Goal: Task Accomplishment & Management: Manage account settings

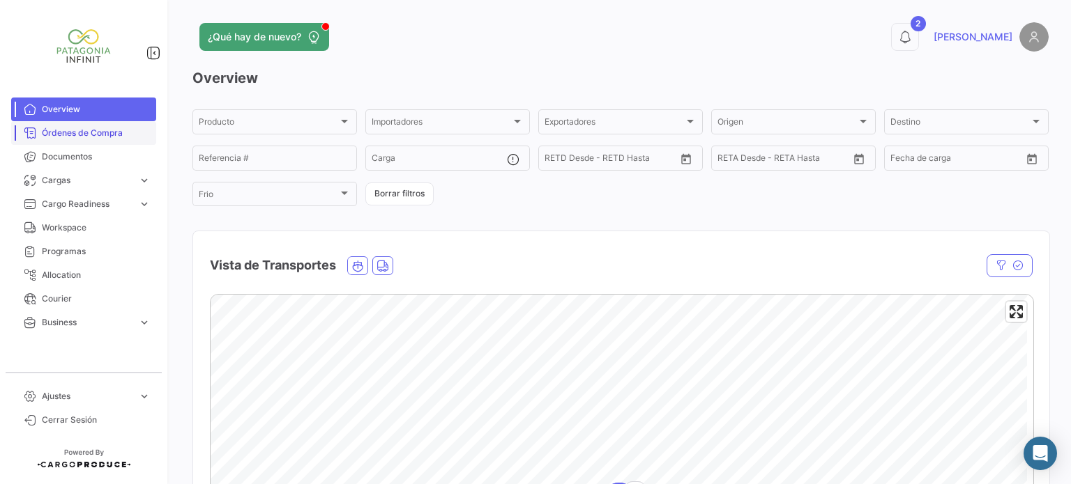
click at [75, 141] on link "Órdenes de Compra" at bounding box center [83, 133] width 145 height 24
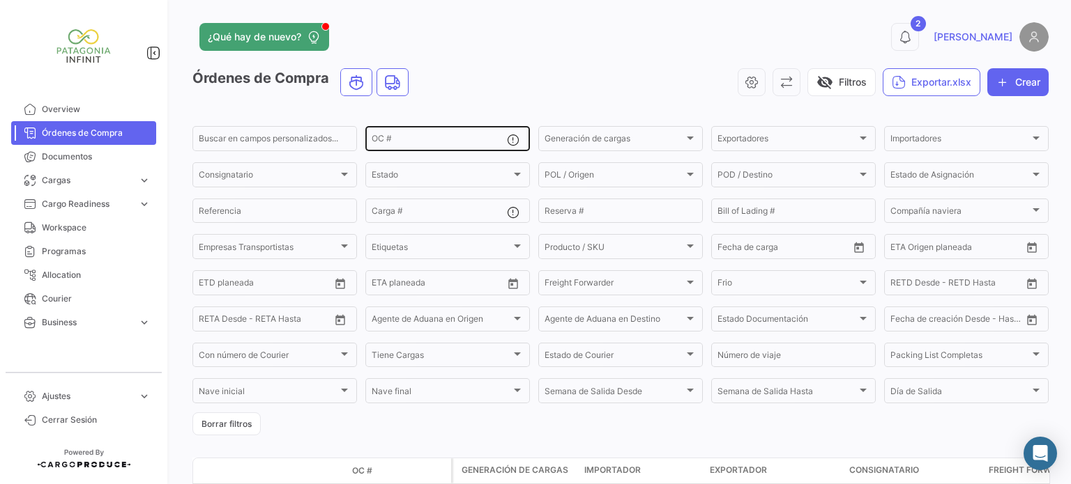
click at [383, 144] on input "OC #" at bounding box center [438, 141] width 135 height 10
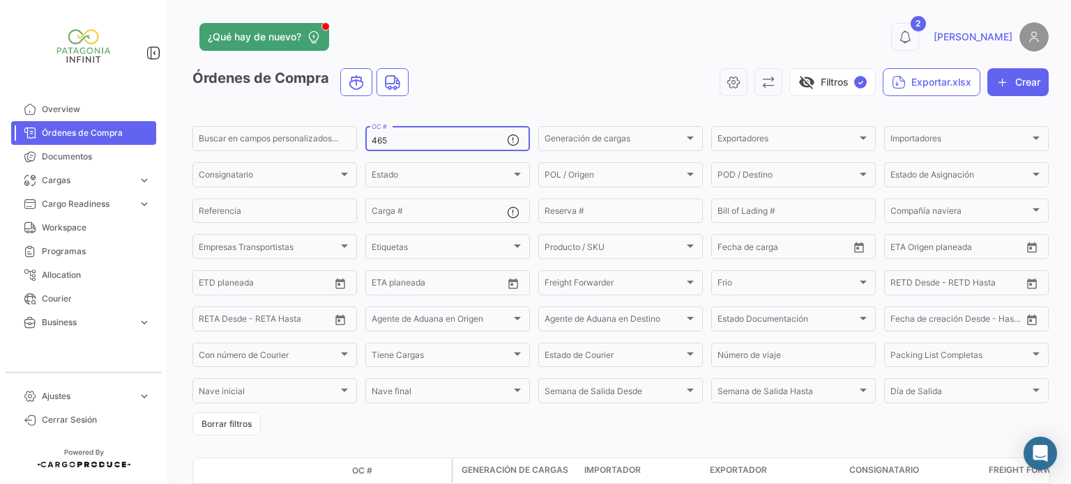
type input "465"
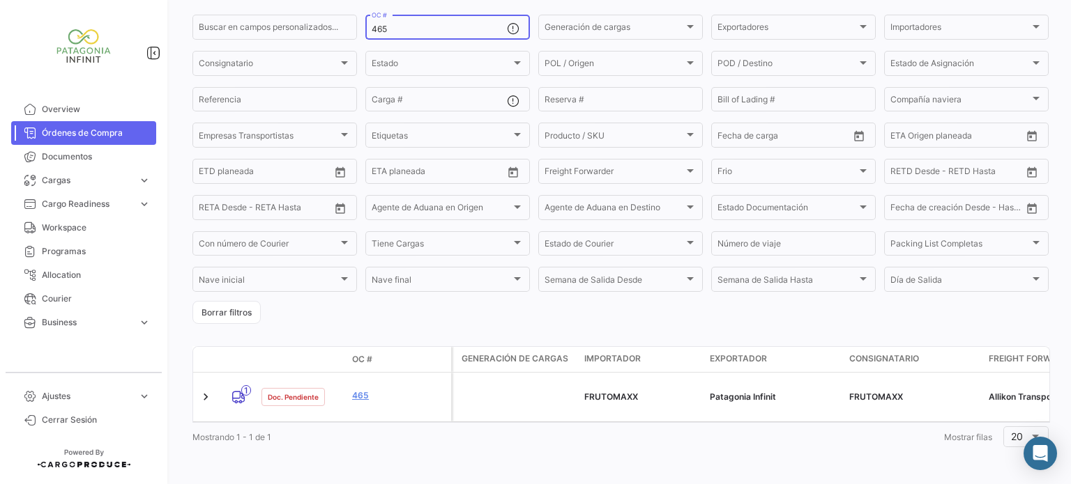
scroll to position [112, 0]
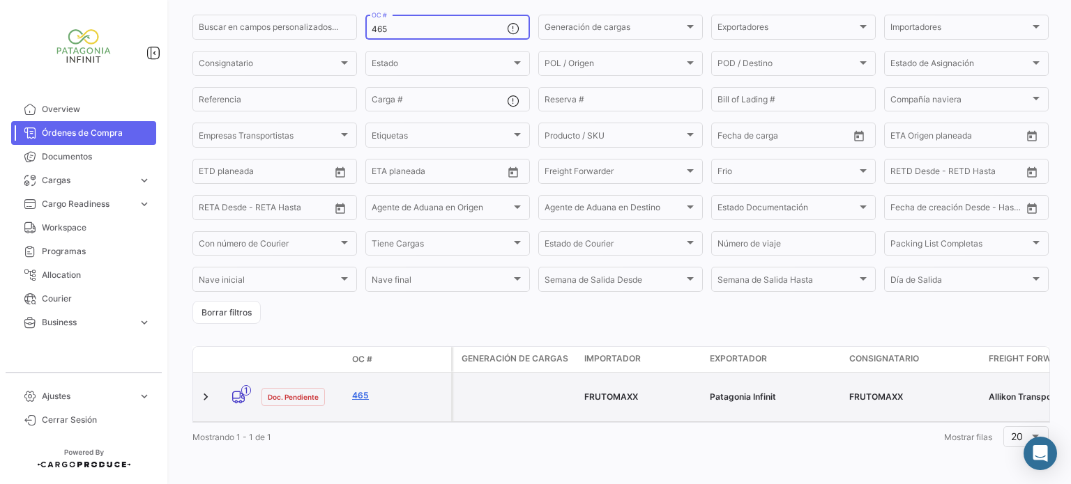
click at [362, 392] on link "465" at bounding box center [398, 396] width 93 height 13
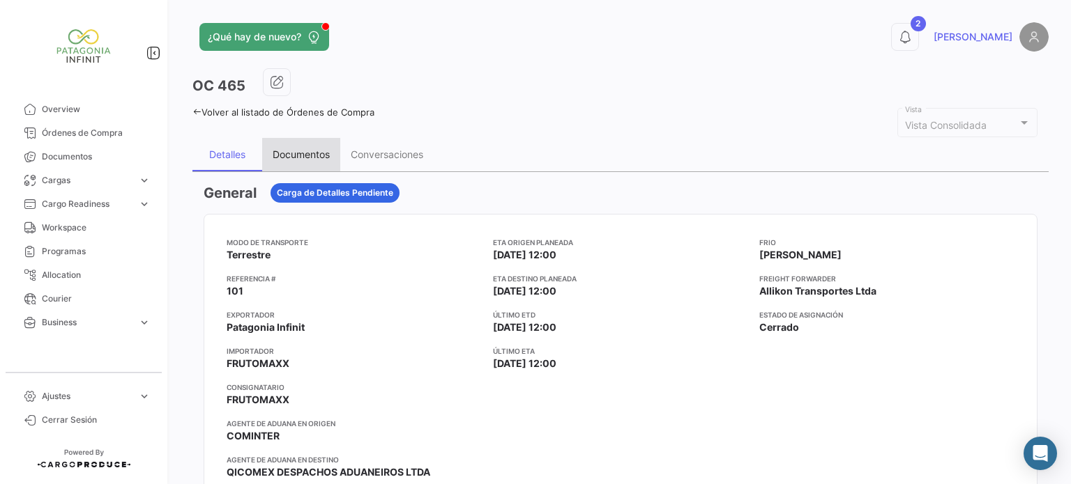
click at [281, 162] on div "Documentos" at bounding box center [301, 154] width 78 height 33
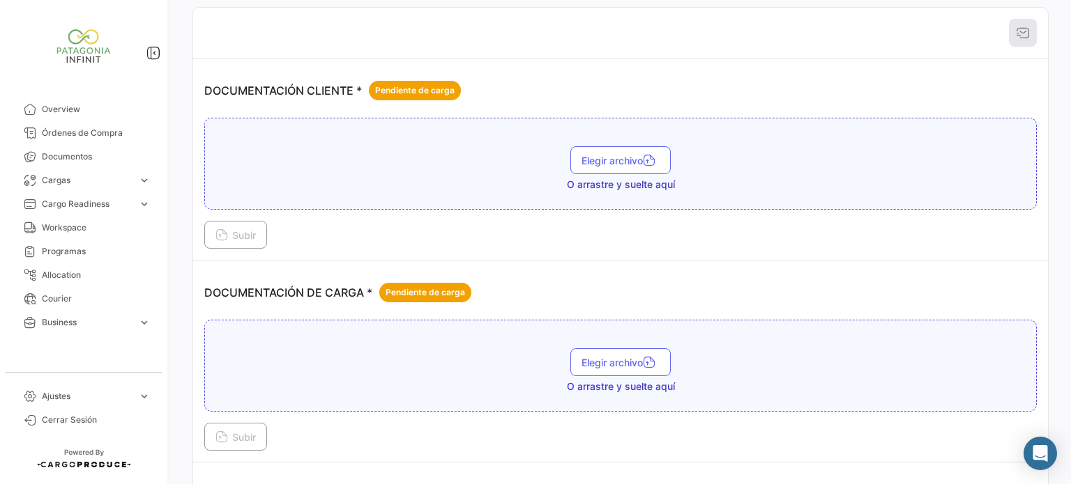
scroll to position [209, 0]
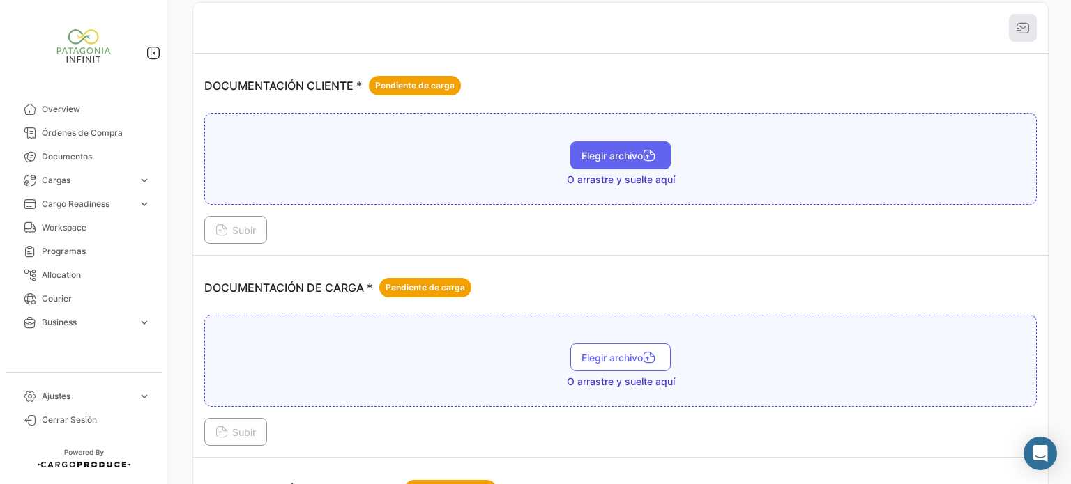
click at [588, 155] on span "Elegir archivo" at bounding box center [620, 156] width 78 height 12
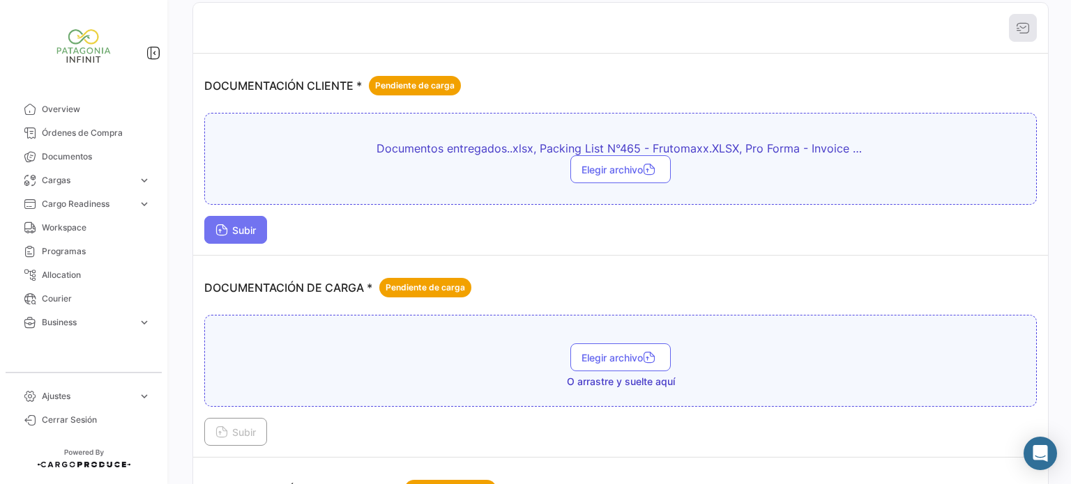
click at [244, 234] on button "Subir" at bounding box center [235, 230] width 63 height 28
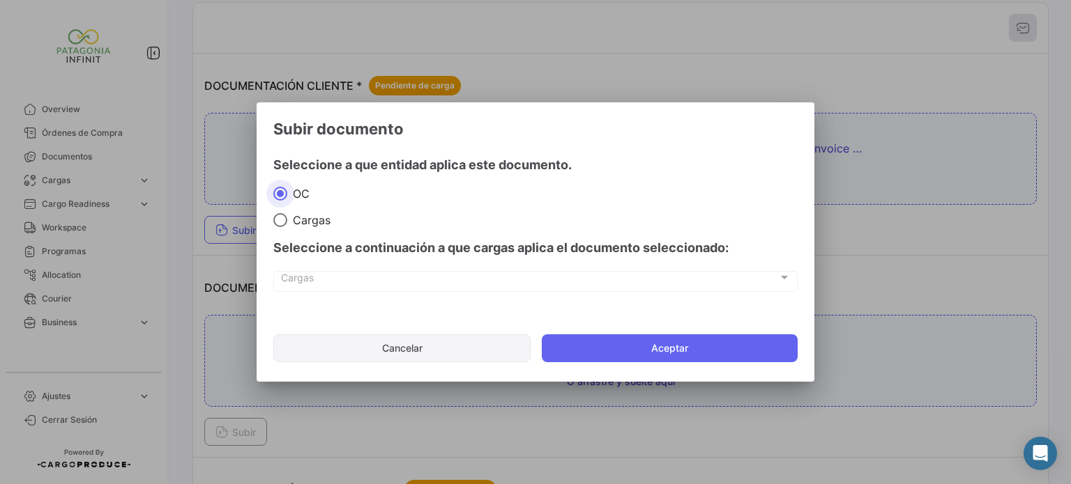
click at [348, 345] on button "Cancelar" at bounding box center [401, 349] width 257 height 28
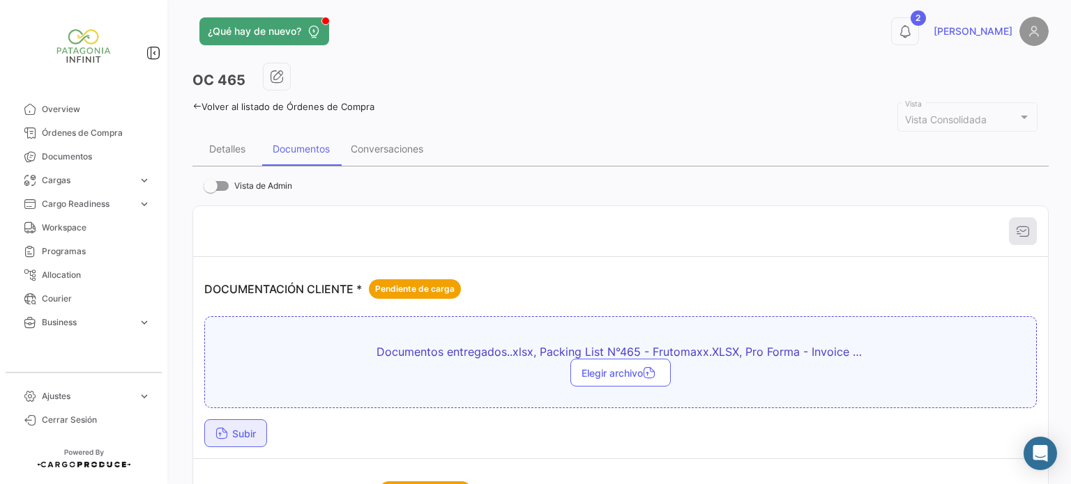
scroll to position [0, 0]
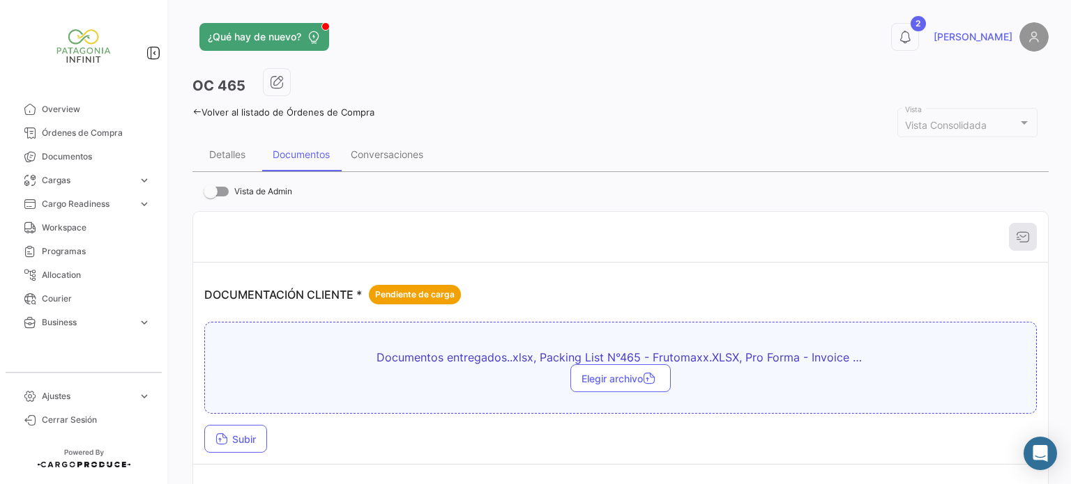
click at [195, 111] on icon at bounding box center [196, 111] width 9 height 9
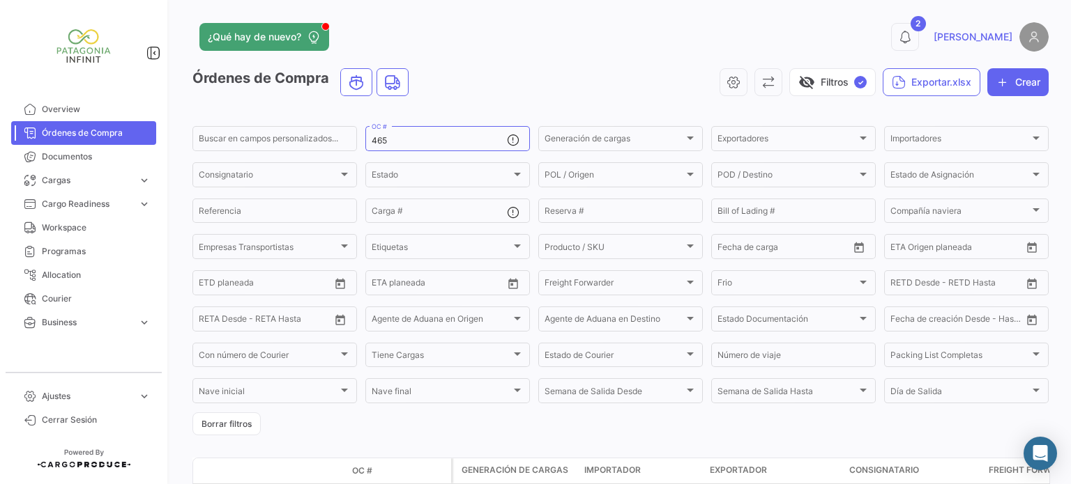
scroll to position [64, 0]
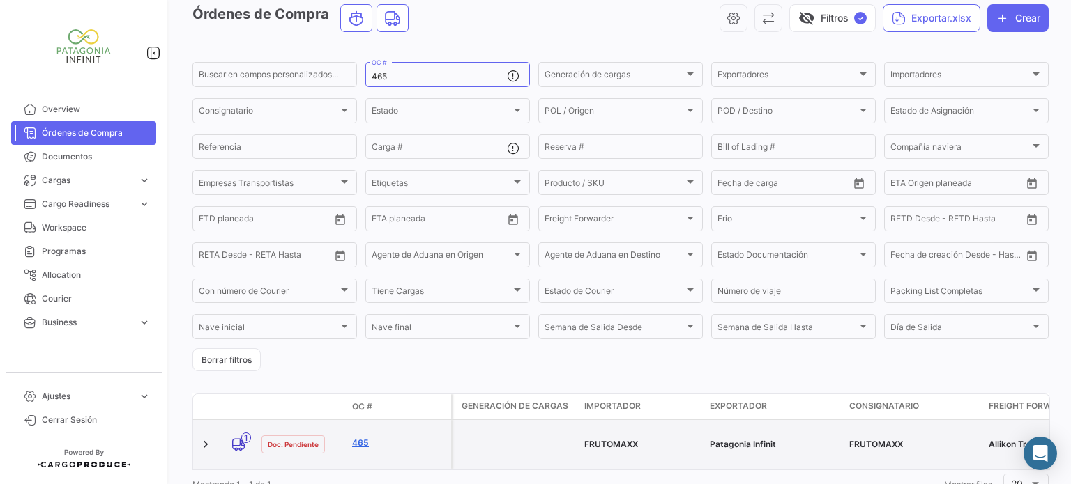
click at [354, 437] on link "465" at bounding box center [398, 443] width 93 height 13
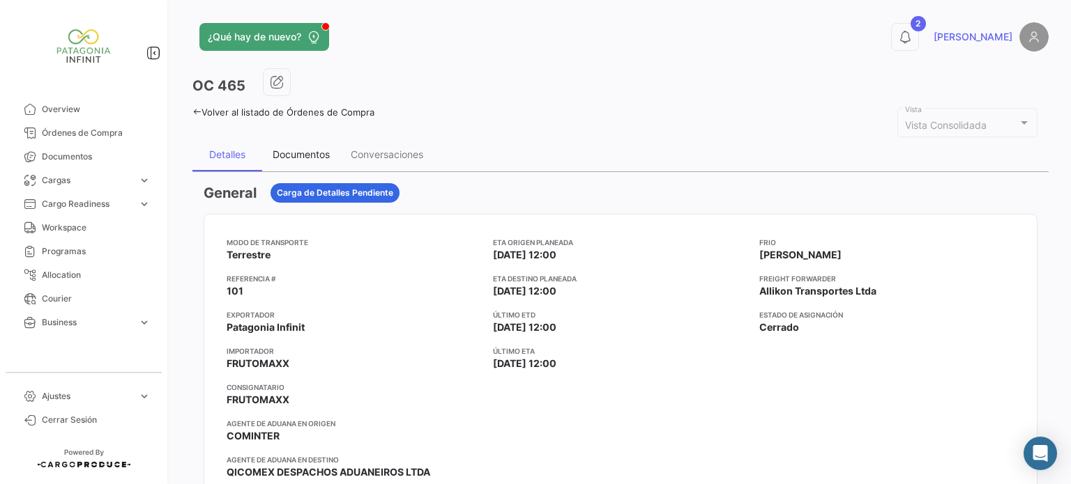
click at [296, 151] on div "Documentos" at bounding box center [301, 154] width 57 height 12
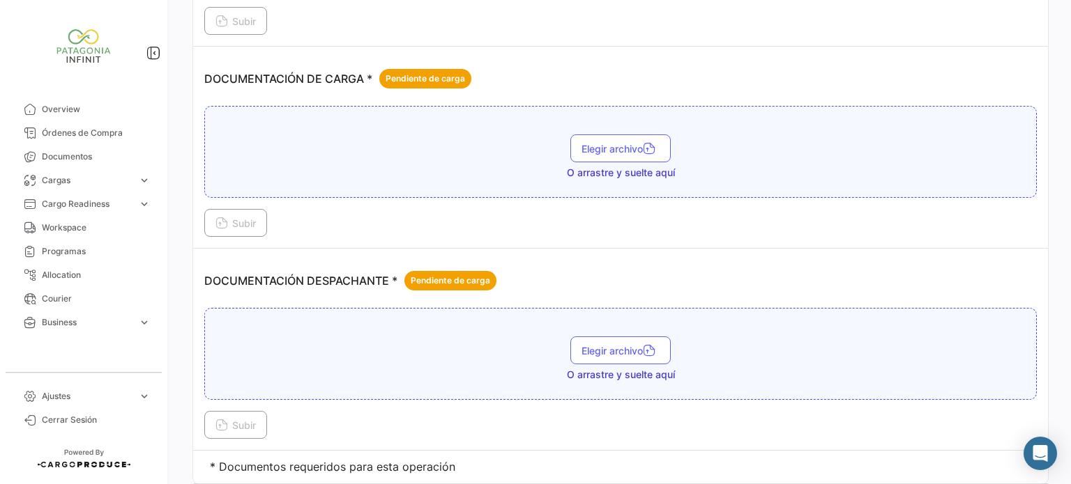
scroll to position [459, 0]
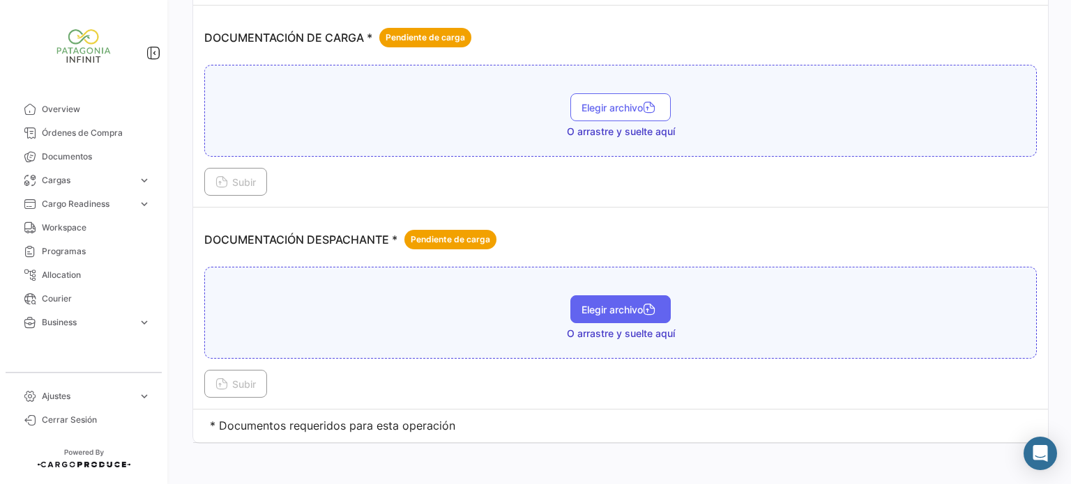
click at [611, 309] on span "Elegir archivo" at bounding box center [620, 310] width 78 height 12
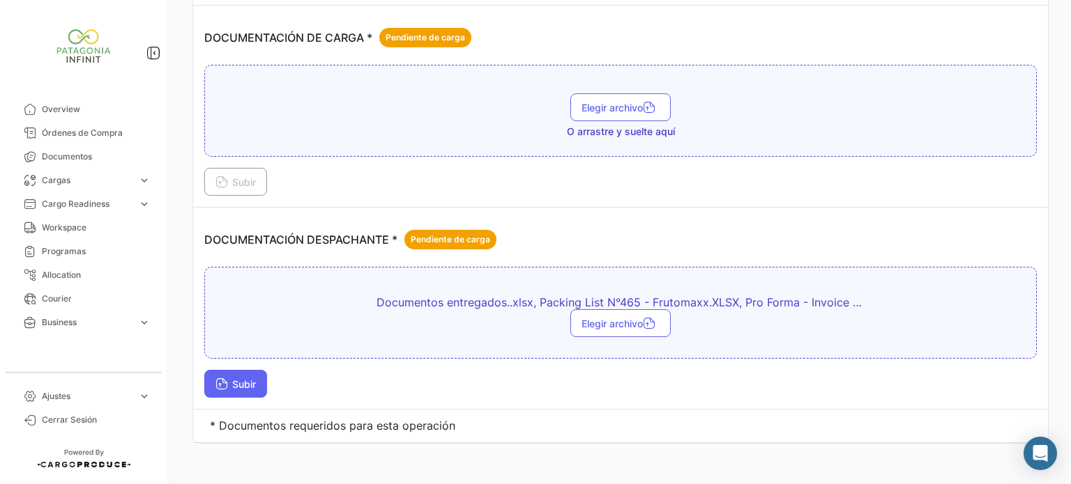
click at [232, 392] on button "Subir" at bounding box center [235, 384] width 63 height 28
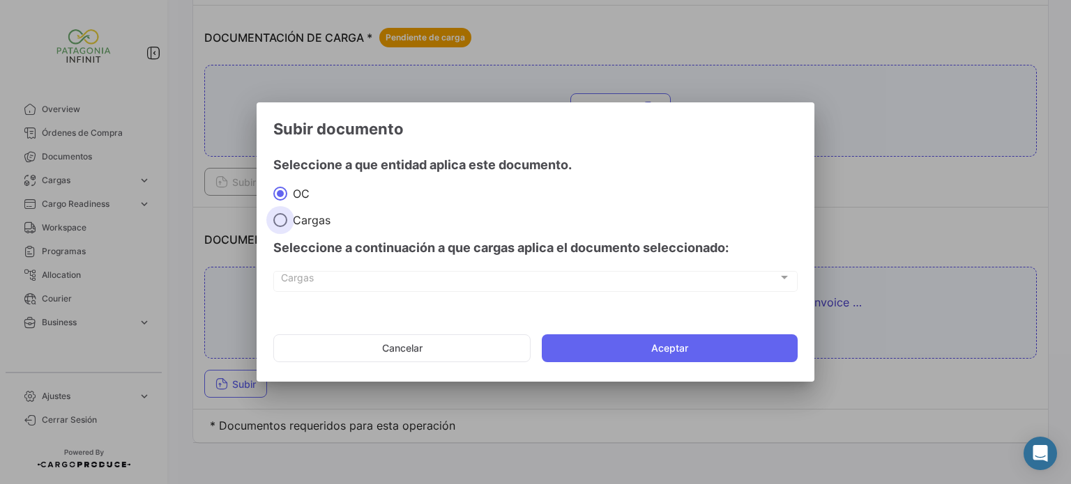
click at [319, 218] on span "Cargas" at bounding box center [308, 220] width 43 height 14
click at [287, 218] on input "Cargas" at bounding box center [280, 220] width 14 height 14
radio input "true"
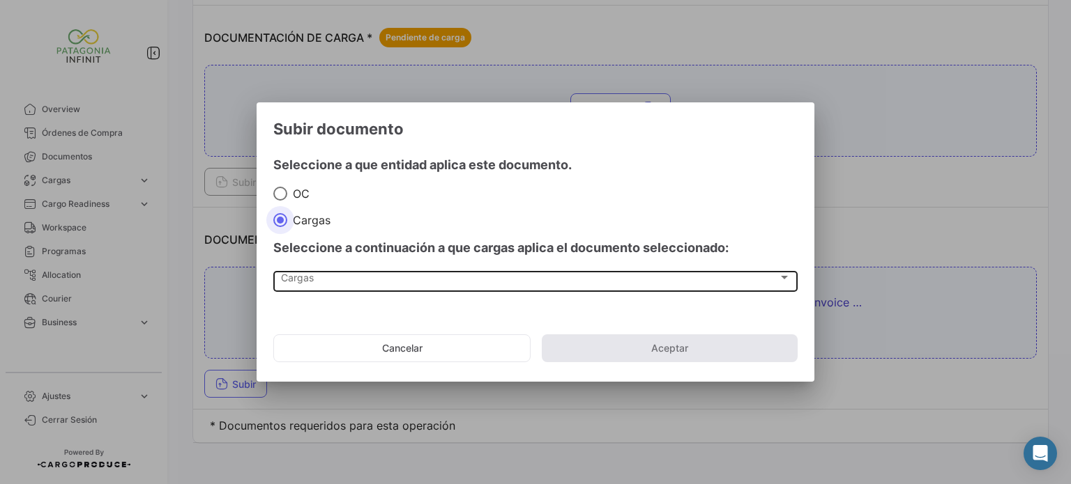
click at [337, 277] on div "Cargas" at bounding box center [529, 281] width 497 height 12
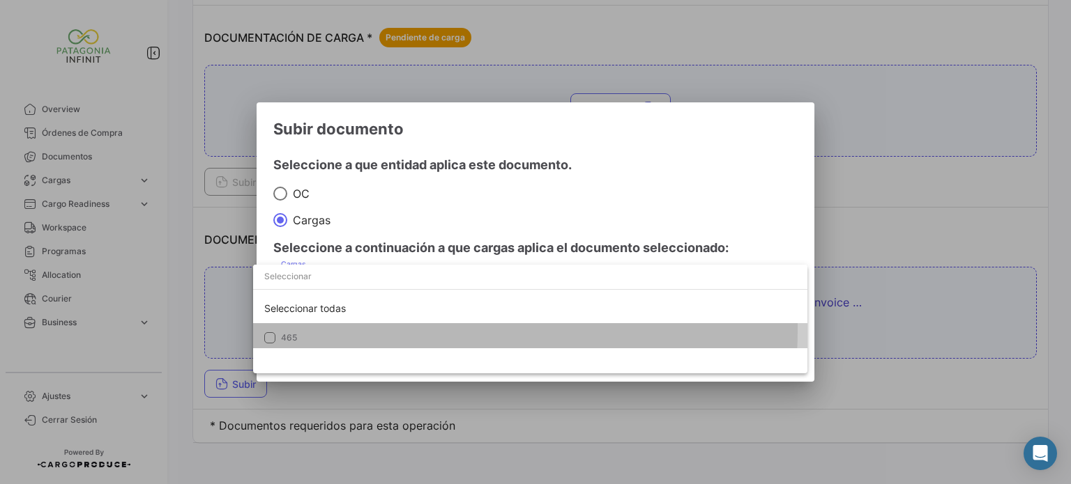
click at [335, 330] on mat-option "465" at bounding box center [530, 337] width 554 height 29
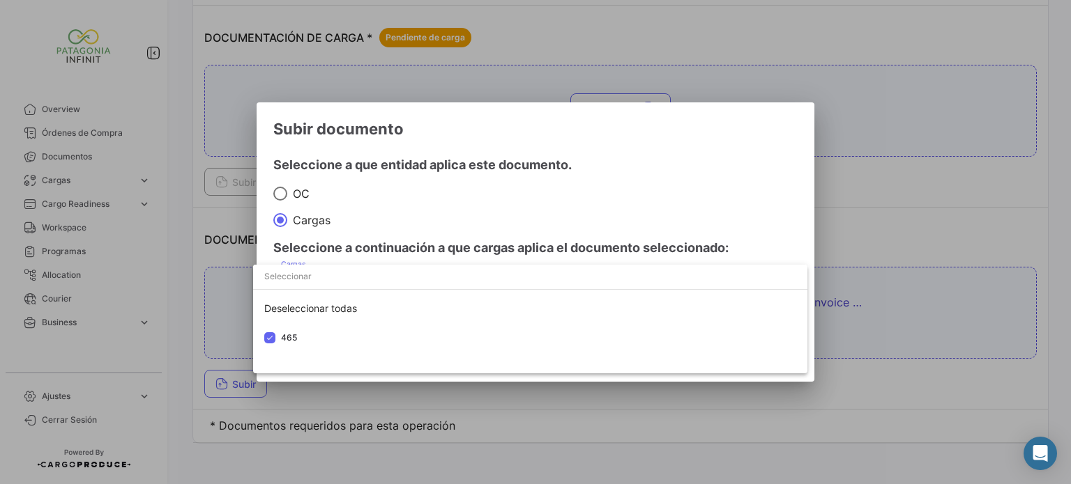
click at [449, 233] on div at bounding box center [535, 242] width 1071 height 484
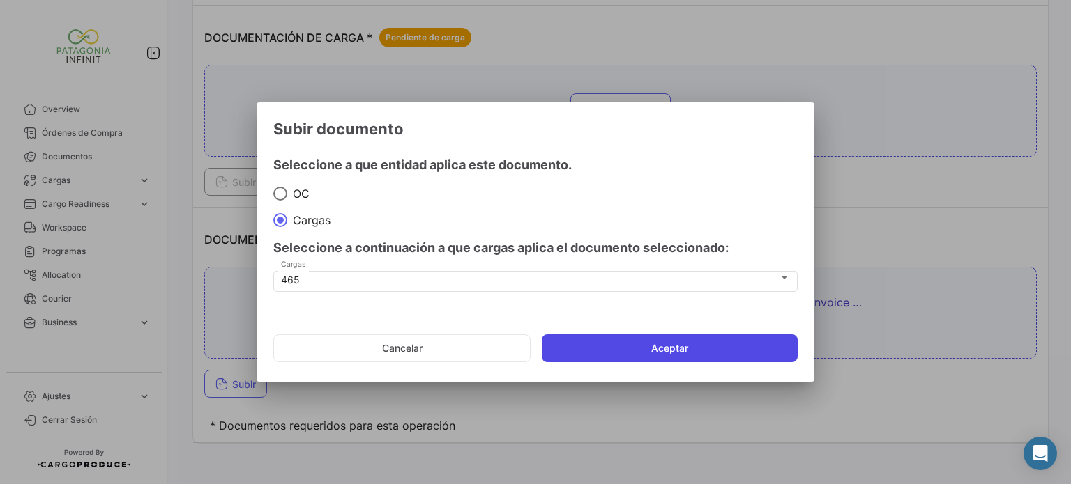
click at [630, 346] on button "Aceptar" at bounding box center [670, 349] width 256 height 28
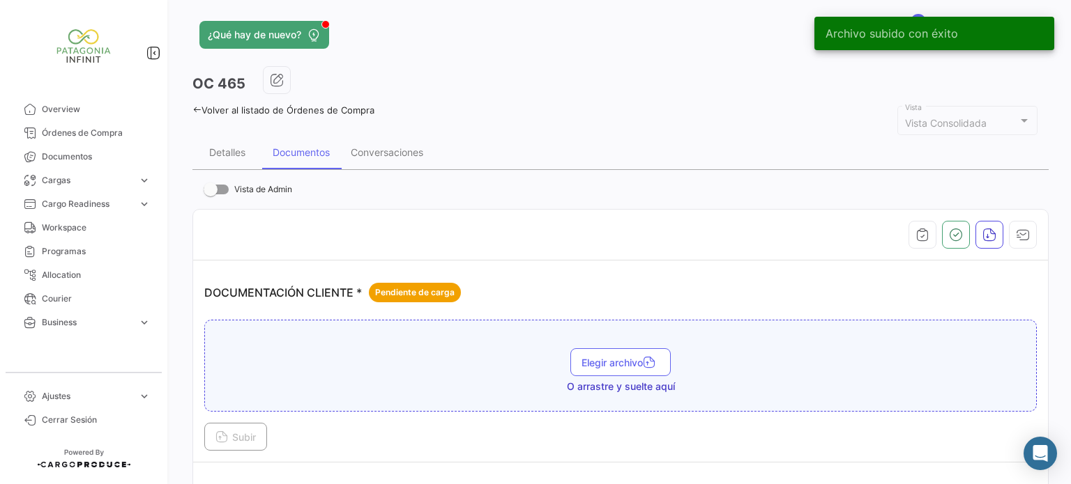
scroll to position [0, 0]
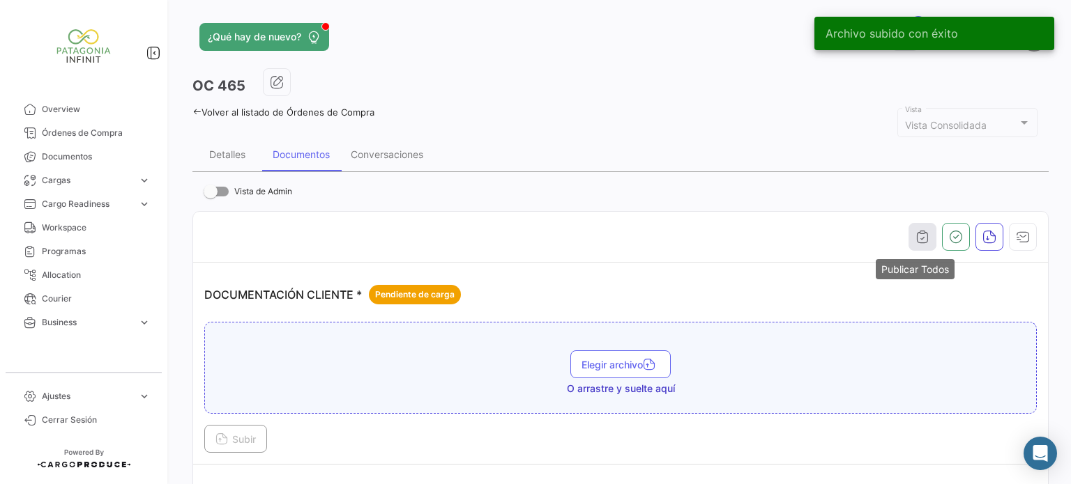
click at [915, 235] on icon "button" at bounding box center [922, 237] width 14 height 14
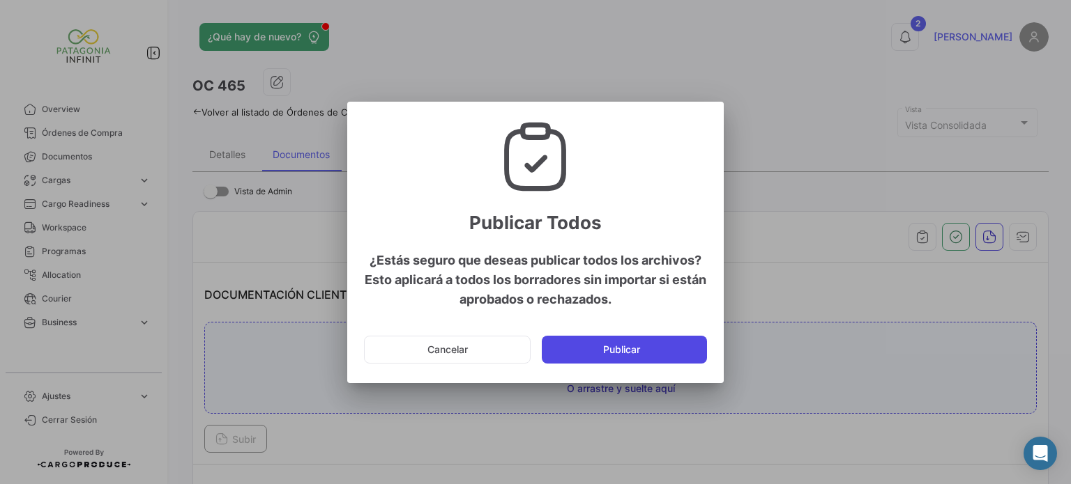
click at [632, 352] on button "Publicar" at bounding box center [624, 350] width 165 height 28
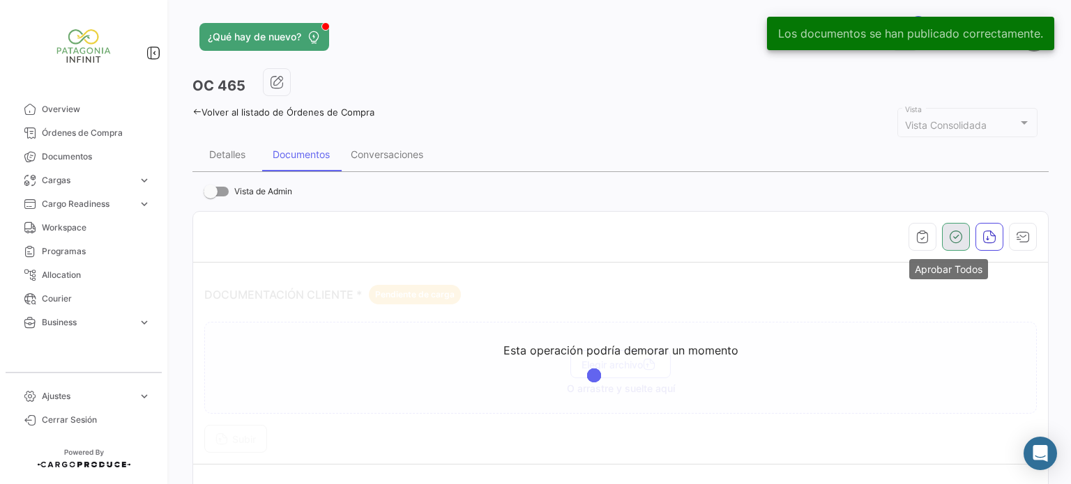
click at [944, 247] on button "button" at bounding box center [956, 237] width 28 height 28
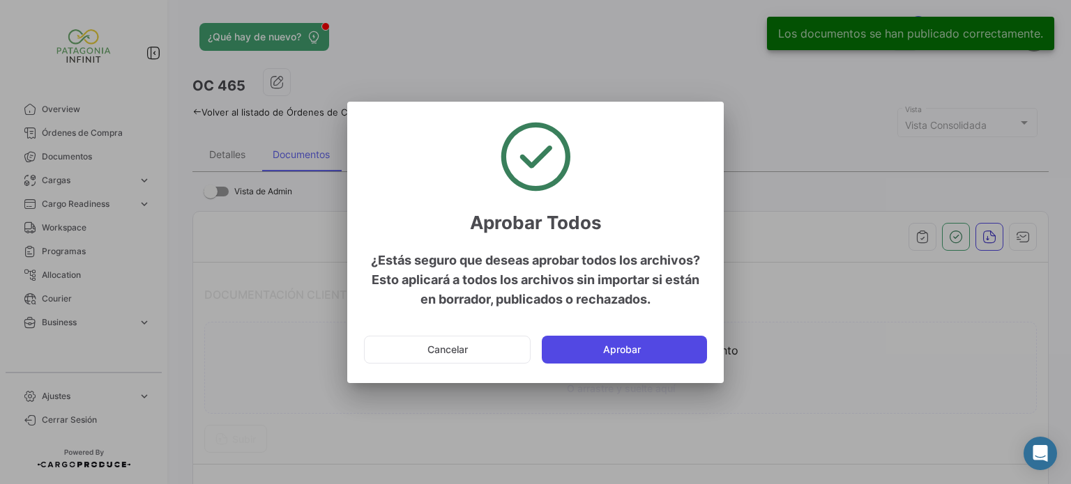
click at [671, 346] on button "Aprobar" at bounding box center [624, 350] width 165 height 28
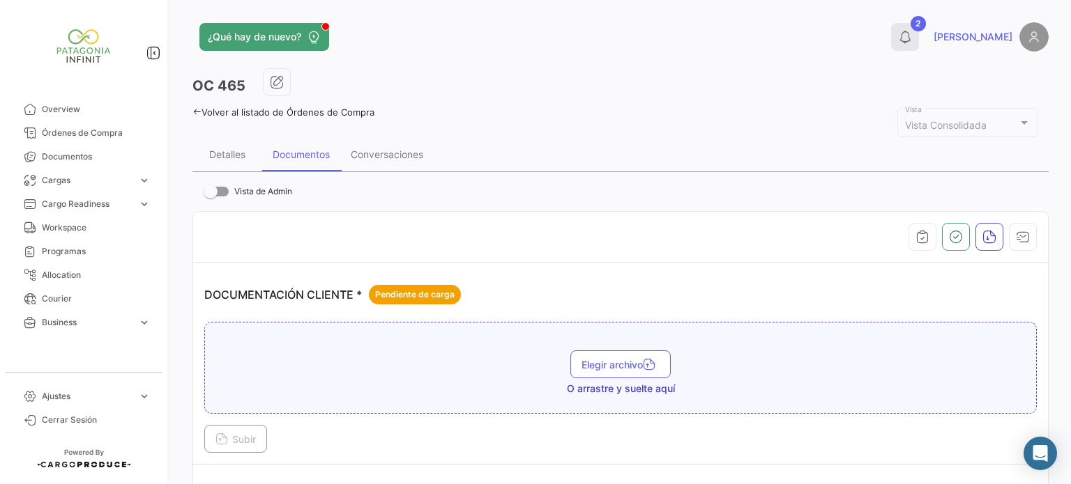
click at [919, 30] on button "2" at bounding box center [905, 37] width 28 height 28
